Goal: Task Accomplishment & Management: Use online tool/utility

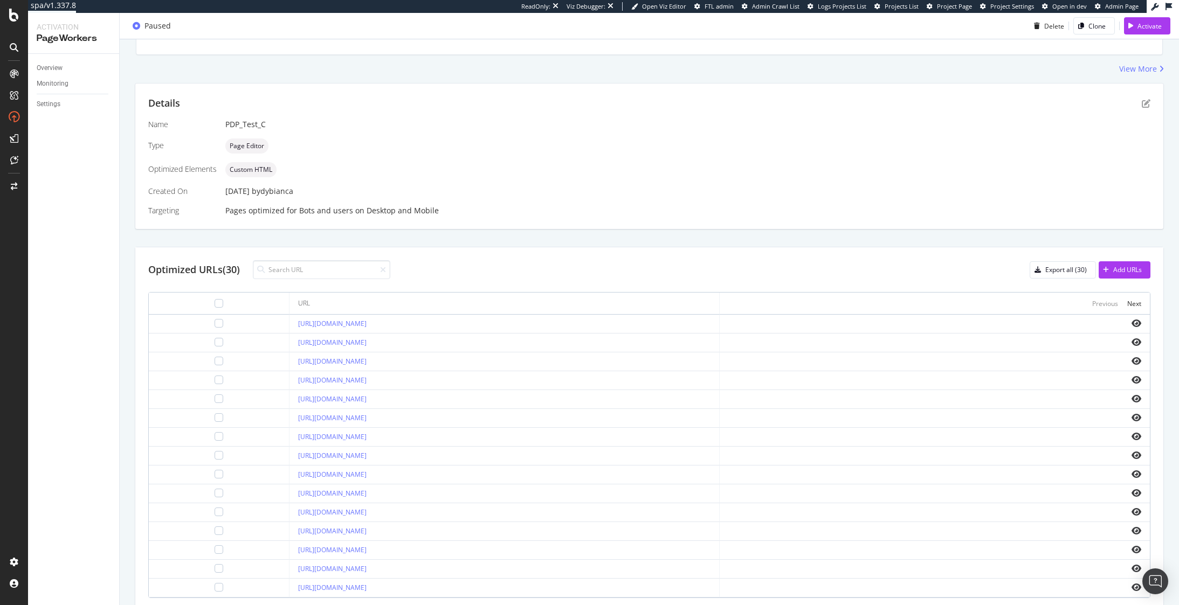
scroll to position [173, 0]
click at [1131, 322] on icon "eye" at bounding box center [1136, 321] width 10 height 9
